Goal: Task Accomplishment & Management: Use online tool/utility

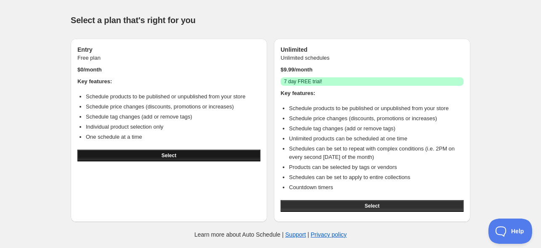
click at [160, 157] on button "Select" at bounding box center [168, 156] width 183 height 12
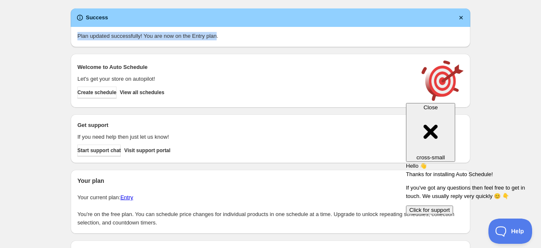
drag, startPoint x: 75, startPoint y: 40, endPoint x: 214, endPoint y: 40, distance: 139.3
click at [214, 40] on div "Plan updated successfully! You are now on the Entry plan." at bounding box center [271, 37] width 400 height 20
copy p "Plan updated successfully! You are now on the Entry plan"
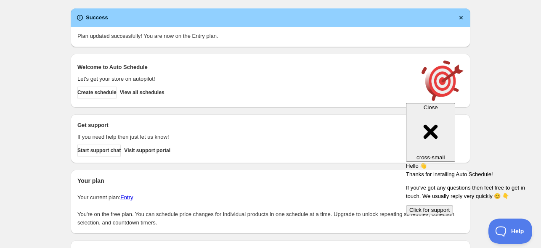
drag, startPoint x: 77, startPoint y: 69, endPoint x: 182, endPoint y: 95, distance: 107.4
click at [182, 95] on div "Welcome to Auto Schedule Let's get your store on autopilot! Create schedule Vie…" at bounding box center [245, 80] width 336 height 35
copy div
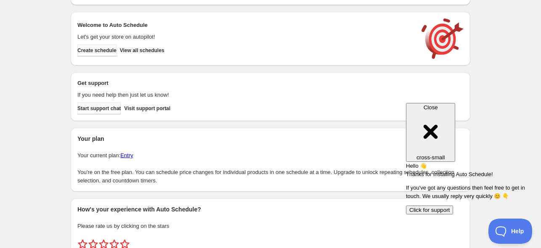
click at [245, 74] on div "Get support If you need help then just let us know! Start support chat Visit su…" at bounding box center [271, 96] width 400 height 49
click at [117, 53] on span "Create schedule" at bounding box center [96, 50] width 39 height 7
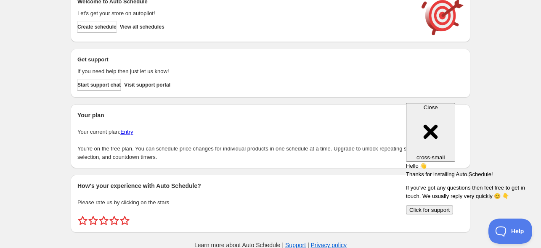
scroll to position [78, 0]
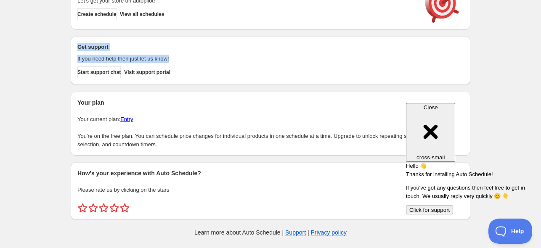
drag, startPoint x: 74, startPoint y: 50, endPoint x: 173, endPoint y: 57, distance: 98.3
click at [173, 57] on div "Get support If you need help then just let us know! Start support chat Visit su…" at bounding box center [271, 60] width 400 height 49
copy div "Get support If you need help then just let us know!"
